Goal: Task Accomplishment & Management: Complete application form

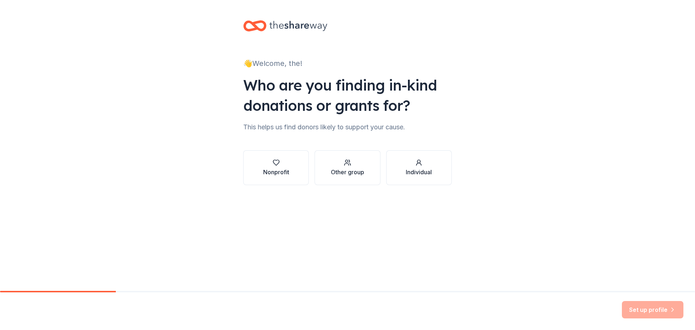
click at [350, 174] on div "Other group" at bounding box center [347, 172] width 33 height 9
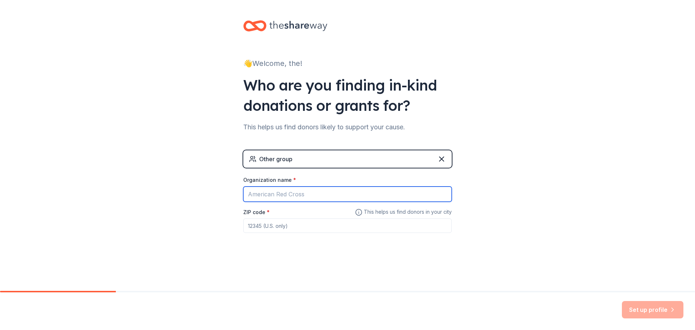
click at [366, 195] on input "Organization name *" at bounding box center [347, 193] width 209 height 15
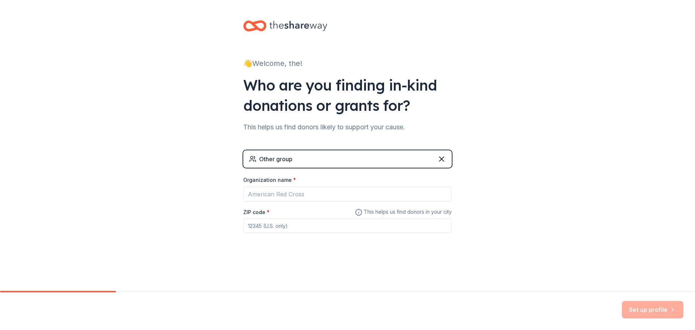
click at [343, 260] on div "👋 Welcome, the! Who are you finding in-kind donations or grants for? This helps…" at bounding box center [348, 141] width 232 height 282
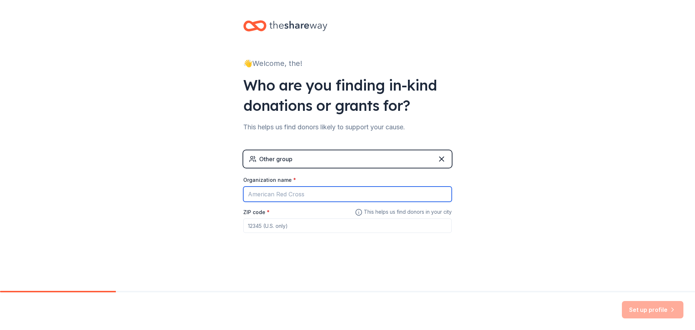
click at [313, 195] on input "Organization name *" at bounding box center [347, 193] width 209 height 15
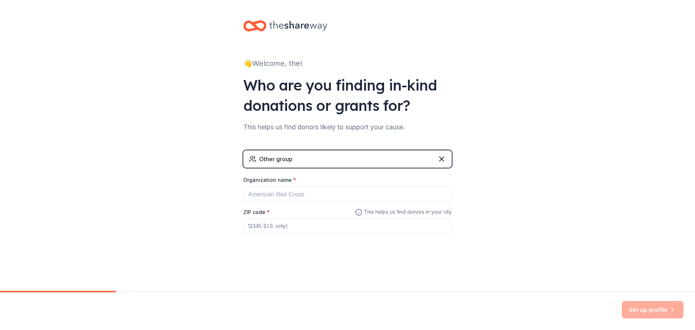
click at [375, 275] on div "👋 Welcome, the! Who are you finding in-kind donations or grants for? This helps…" at bounding box center [348, 141] width 232 height 282
click at [295, 185] on div "Organization name *" at bounding box center [347, 181] width 209 height 10
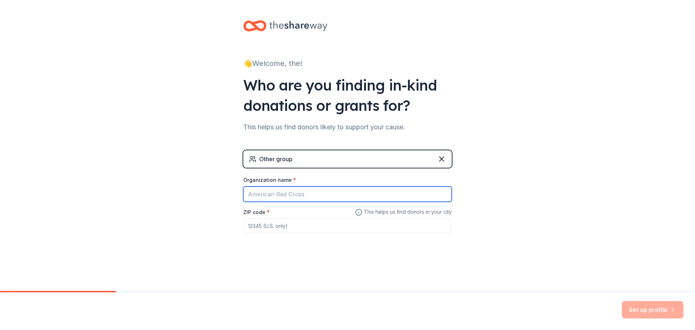
click at [306, 193] on input "Organization name *" at bounding box center [347, 193] width 209 height 15
type input "the cottages of napa valley"
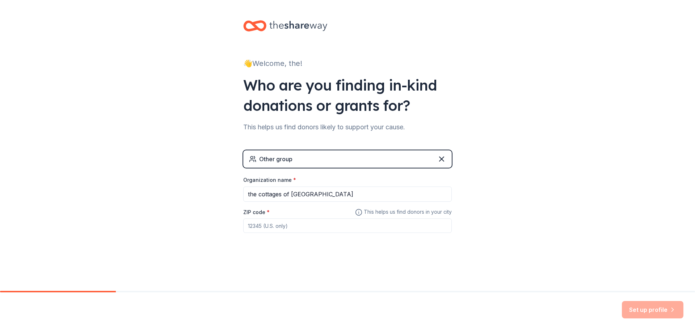
drag, startPoint x: 370, startPoint y: 258, endPoint x: 345, endPoint y: 248, distance: 27.3
click at [367, 257] on div "👋 Welcome, the! Who are you finding in-kind donations or grants for? This helps…" at bounding box center [348, 141] width 232 height 282
click at [315, 229] on input "ZIP code *" at bounding box center [347, 225] width 209 height 14
type input "94558"
click at [660, 306] on button "Set up profile" at bounding box center [653, 309] width 62 height 17
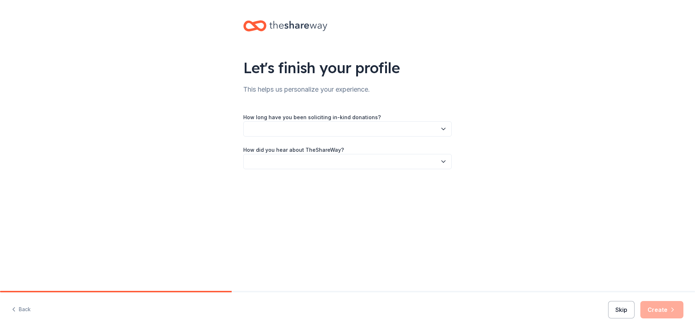
click at [616, 307] on button "Skip" at bounding box center [621, 309] width 26 height 17
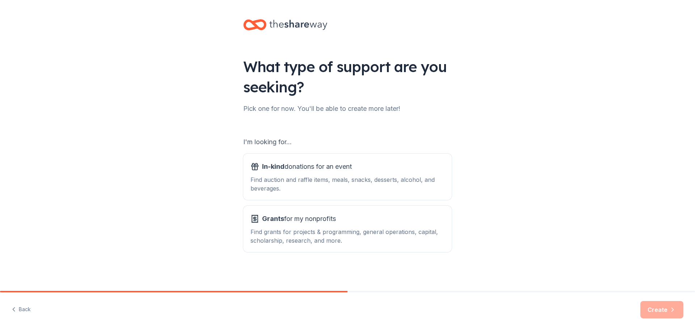
scroll to position [1, 0]
click at [653, 311] on div "Create" at bounding box center [661, 309] width 43 height 17
click at [308, 183] on div "Find auction and raffle items, meals, snacks, desserts, alcohol, and beverages." at bounding box center [347, 183] width 194 height 17
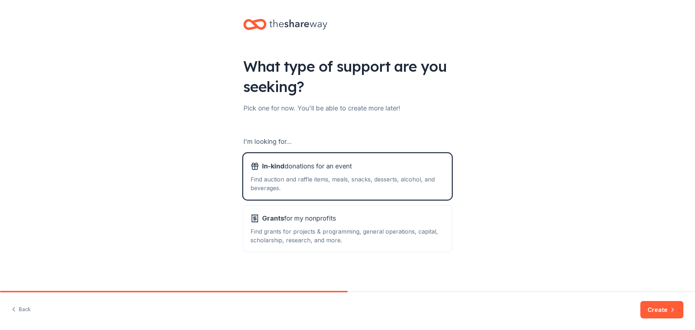
click at [656, 307] on button "Create" at bounding box center [661, 309] width 43 height 17
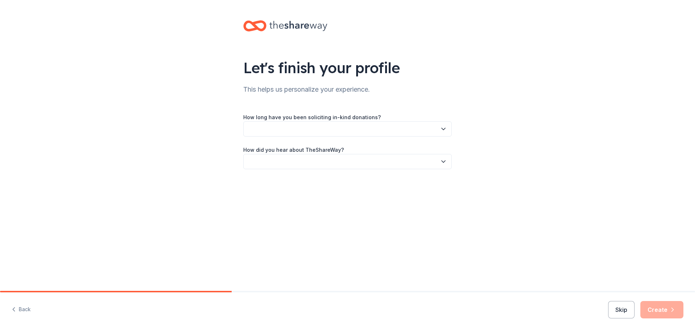
click at [332, 128] on button "button" at bounding box center [347, 128] width 209 height 15
click at [321, 125] on button "button" at bounding box center [347, 128] width 209 height 15
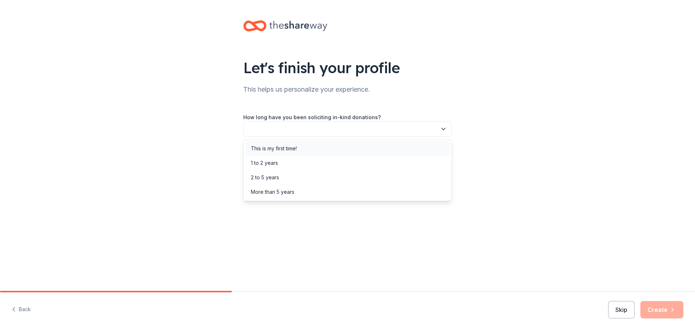
click at [329, 149] on div "This is my first time!" at bounding box center [347, 148] width 205 height 14
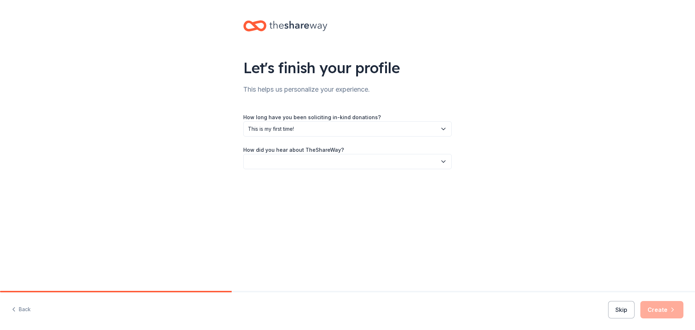
click at [331, 158] on button "button" at bounding box center [347, 161] width 209 height 15
click at [299, 242] on div "Other" at bounding box center [347, 239] width 205 height 14
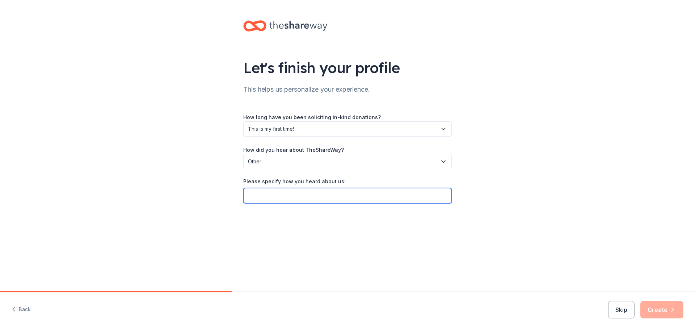
click at [332, 195] on input "Please specify how you heard about us:" at bounding box center [347, 195] width 209 height 15
type input "shareway reachout out to us"
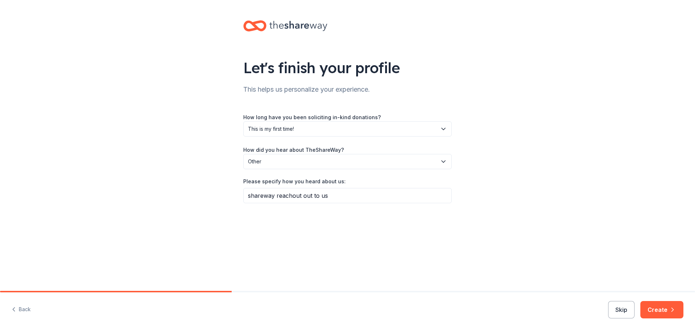
click at [618, 303] on button "Skip" at bounding box center [621, 309] width 26 height 17
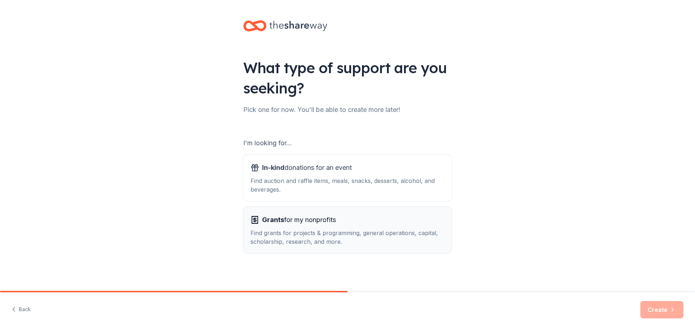
click at [321, 218] on span "Grants for my nonprofits" at bounding box center [299, 220] width 74 height 12
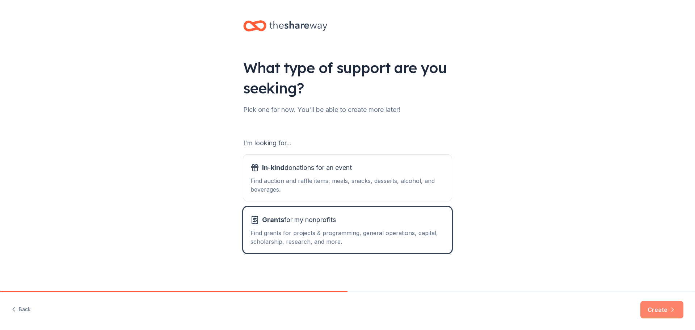
click at [659, 312] on button "Create" at bounding box center [661, 309] width 43 height 17
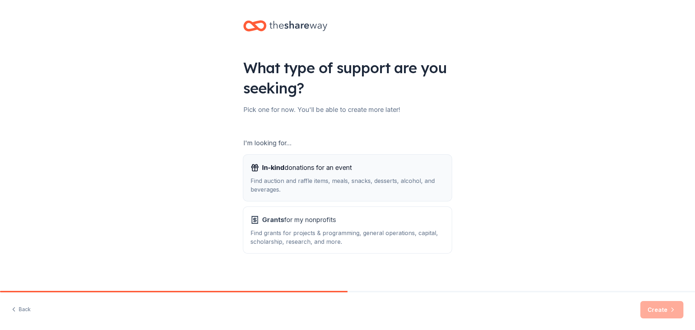
click at [324, 180] on div "Find auction and raffle items, meals, snacks, desserts, alcohol, and beverages." at bounding box center [347, 184] width 194 height 17
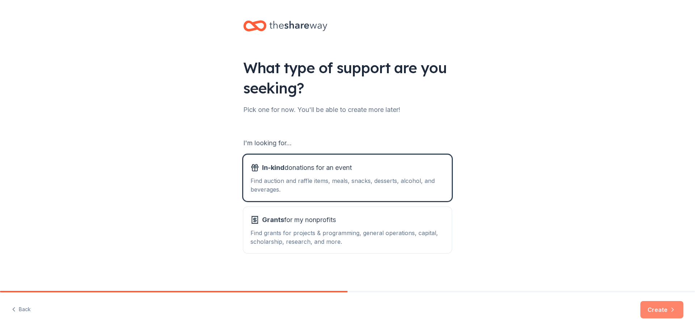
click at [669, 314] on button "Create" at bounding box center [661, 309] width 43 height 17
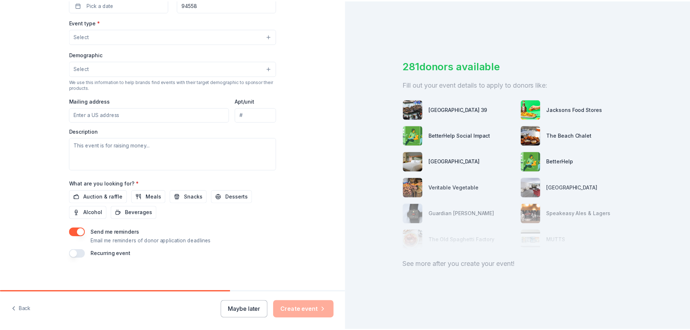
scroll to position [191, 0]
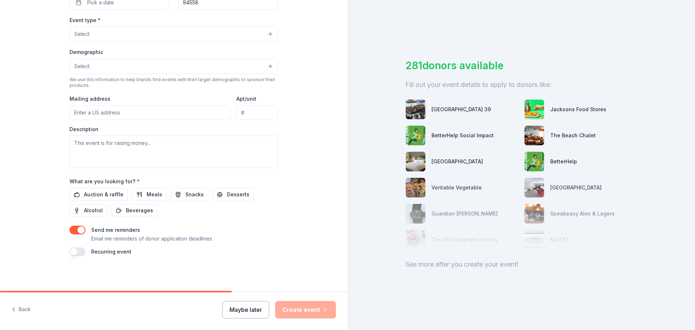
click at [250, 309] on button "Maybe later" at bounding box center [245, 309] width 47 height 17
click at [256, 312] on button "Maybe later" at bounding box center [245, 309] width 47 height 17
click at [257, 311] on button "Maybe later" at bounding box center [245, 309] width 47 height 17
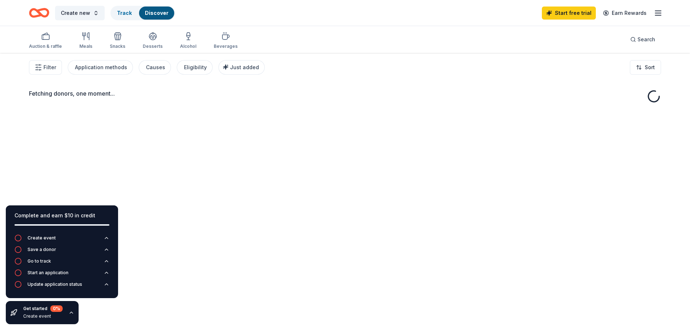
click at [656, 15] on line "button" at bounding box center [658, 15] width 6 height 0
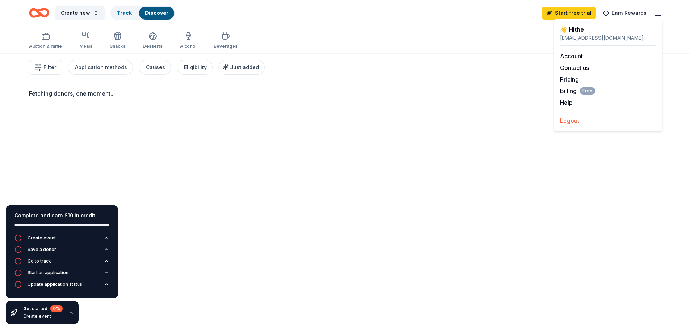
click at [573, 119] on button "Logout" at bounding box center [569, 120] width 19 height 9
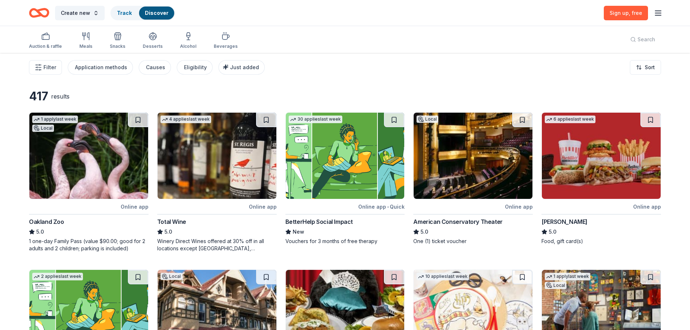
click at [658, 9] on icon "button" at bounding box center [657, 13] width 9 height 9
click at [492, 31] on div "Auction & raffle Meals Snacks Desserts Alcohol Beverages Search" at bounding box center [345, 39] width 632 height 27
